Goal: Task Accomplishment & Management: Manage account settings

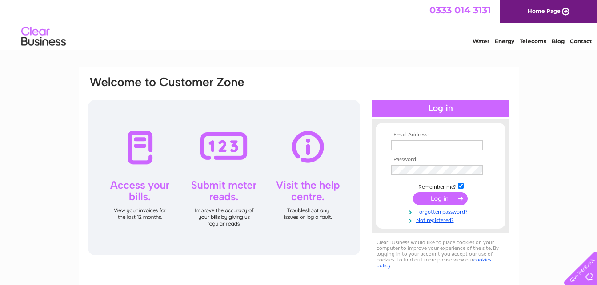
type input "holms.greenock@gmail.com"
click at [437, 199] on input "submit" at bounding box center [440, 198] width 55 height 12
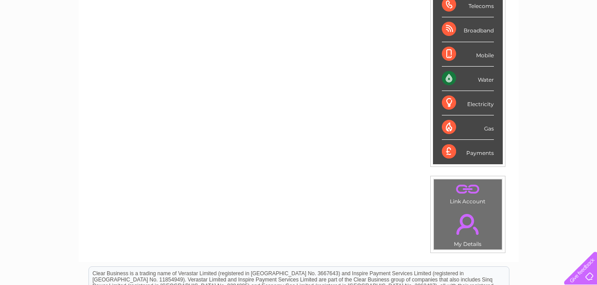
scroll to position [64, 0]
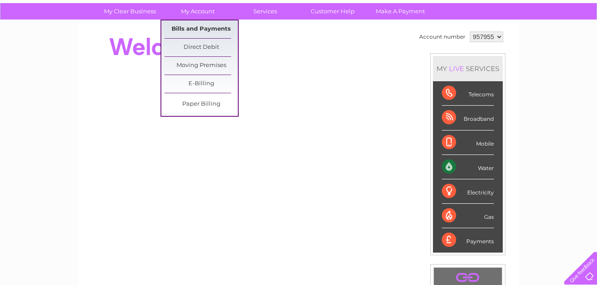
click at [188, 36] on link "Bills and Payments" at bounding box center [200, 29] width 73 height 18
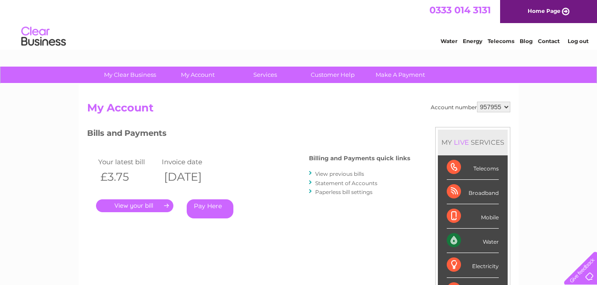
click at [134, 208] on link "." at bounding box center [134, 205] width 77 height 13
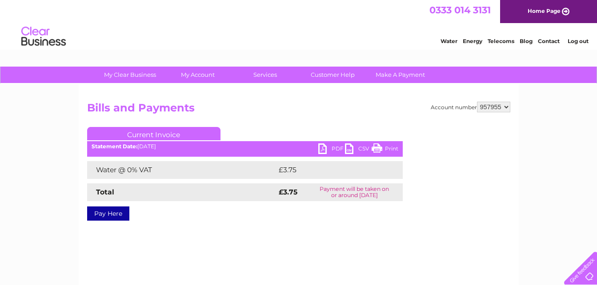
click at [335, 148] on link "PDF" at bounding box center [331, 150] width 27 height 13
